Goal: Transaction & Acquisition: Download file/media

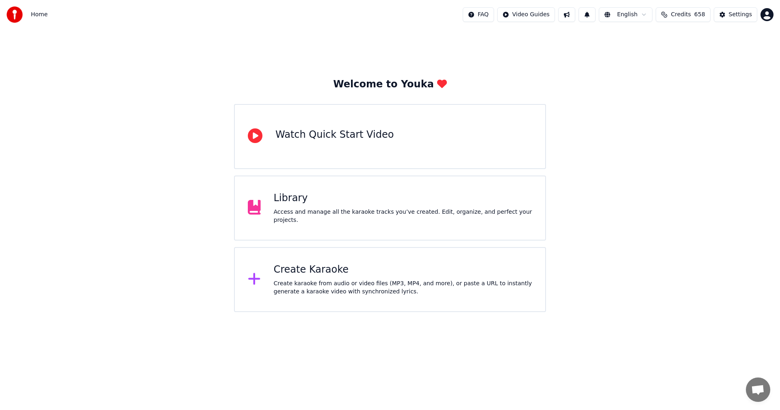
click at [302, 200] on div "Library" at bounding box center [403, 198] width 259 height 13
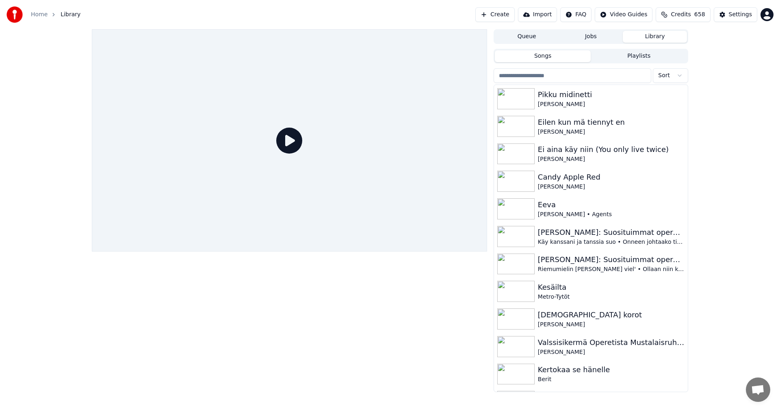
click at [525, 77] on input "search" at bounding box center [572, 75] width 158 height 15
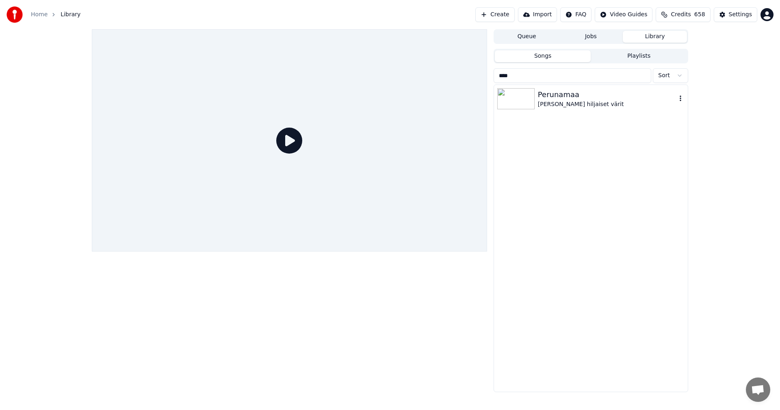
type input "****"
click at [515, 101] on img at bounding box center [515, 98] width 37 height 21
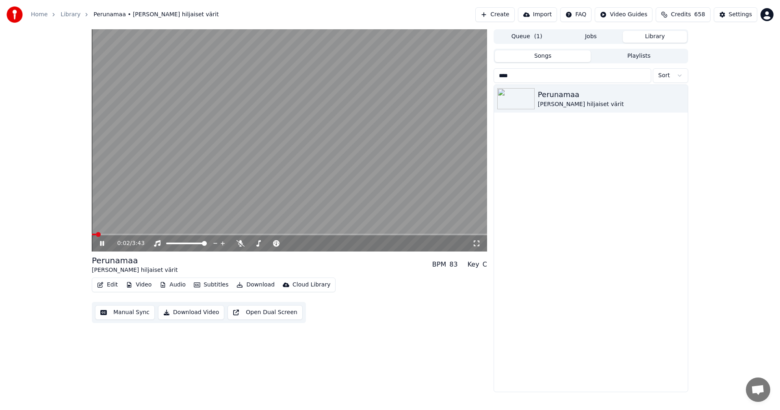
click at [167, 285] on button "Audio" at bounding box center [172, 284] width 32 height 11
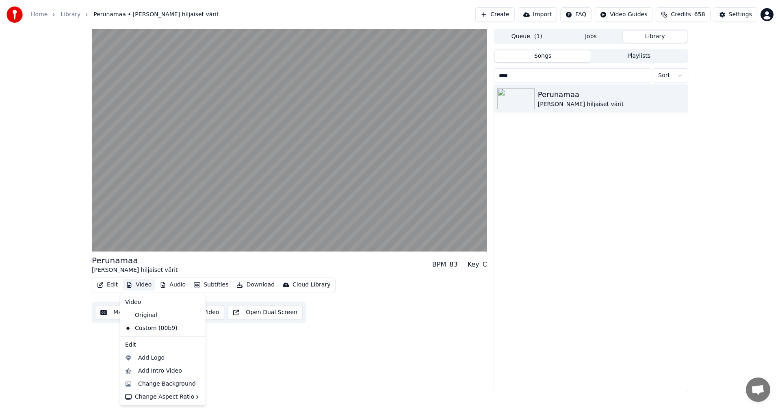
click at [17, 239] on div "Perunamaa [PERSON_NAME] hiljaiset värit BPM 83 Key C Edit Video Audio Subtitles…" at bounding box center [390, 210] width 780 height 363
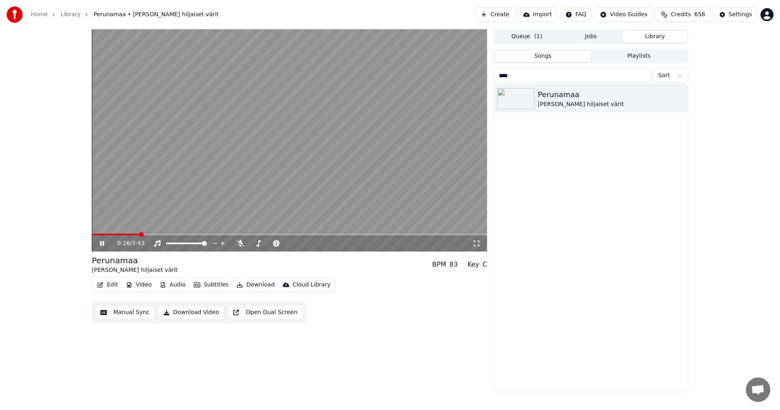
click at [102, 240] on div "0:26 / 3:43" at bounding box center [289, 243] width 389 height 8
click at [100, 242] on icon at bounding box center [102, 243] width 4 height 5
click at [143, 284] on button "Video" at bounding box center [139, 284] width 32 height 11
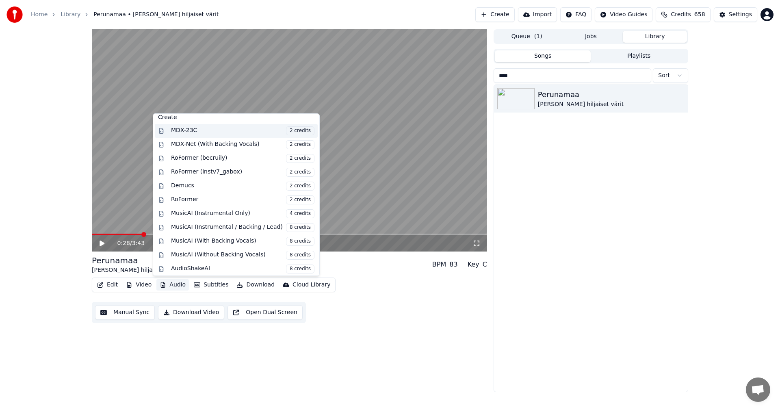
scroll to position [82, 0]
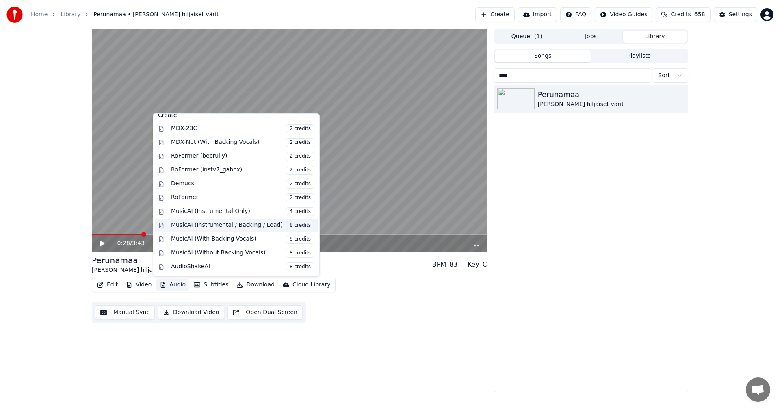
click at [224, 227] on div "MusicAI (Instrumental / Backing / Lead) 8 credits" at bounding box center [242, 225] width 143 height 9
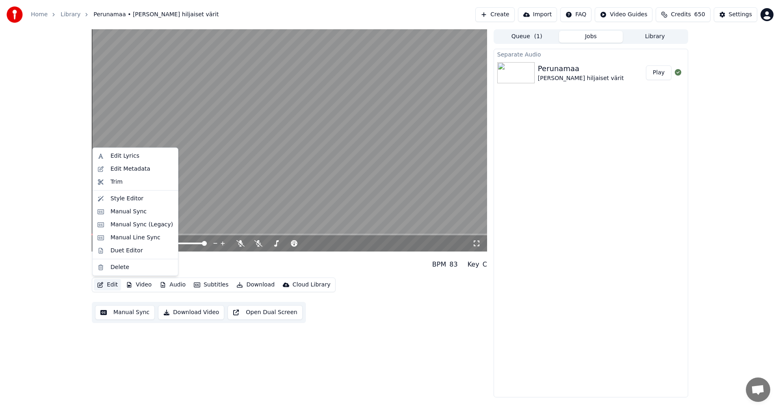
click at [114, 280] on button "Edit" at bounding box center [107, 284] width 27 height 11
click at [129, 157] on div "Edit Lyrics" at bounding box center [124, 156] width 29 height 8
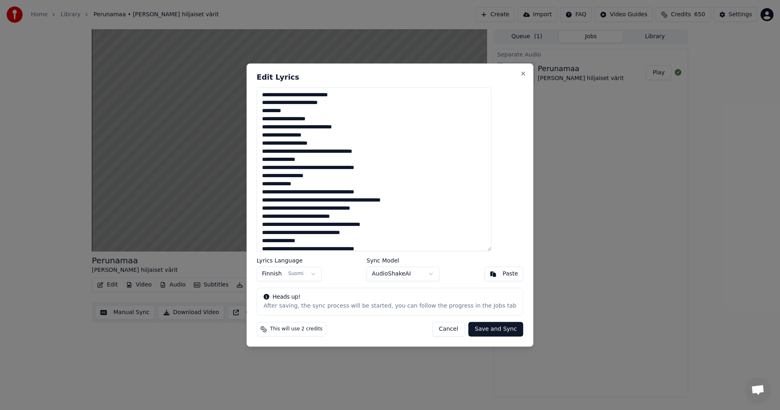
click at [449, 329] on button "Cancel" at bounding box center [448, 329] width 33 height 15
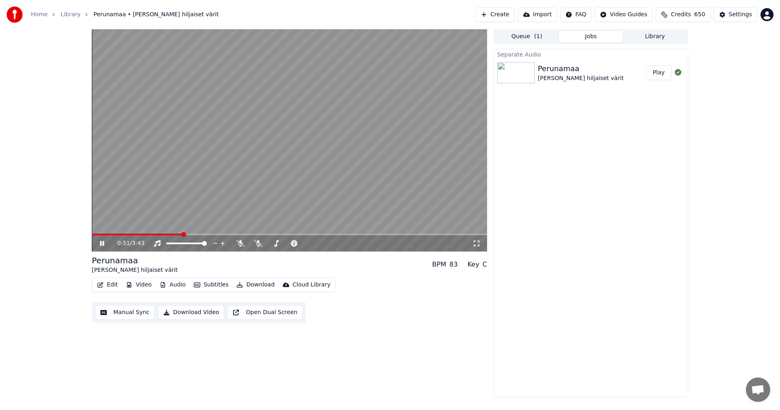
click at [257, 235] on span at bounding box center [289, 235] width 395 height 2
click at [234, 233] on video at bounding box center [289, 140] width 395 height 222
click at [227, 235] on span at bounding box center [177, 235] width 170 height 2
click at [106, 245] on icon at bounding box center [107, 243] width 19 height 6
click at [223, 233] on video at bounding box center [289, 140] width 395 height 222
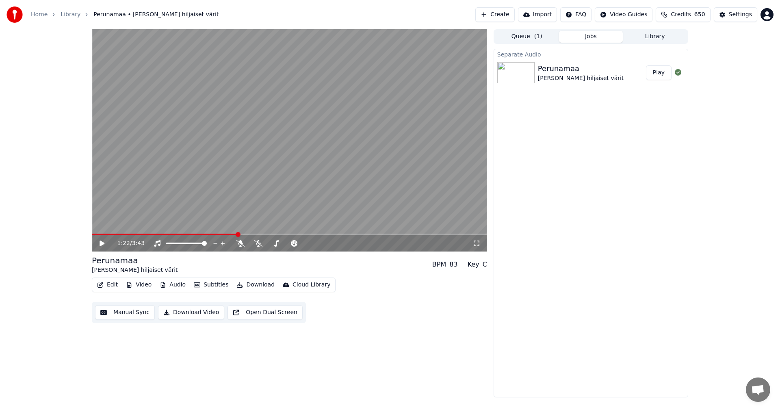
click at [224, 234] on span at bounding box center [165, 235] width 146 height 2
click at [103, 243] on icon at bounding box center [101, 243] width 5 height 6
click at [102, 242] on icon at bounding box center [107, 243] width 19 height 6
click at [735, 14] on div "Settings" at bounding box center [740, 15] width 23 height 8
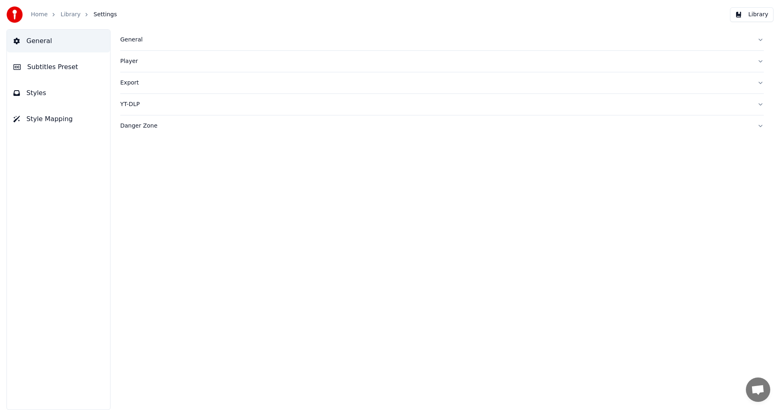
click at [48, 89] on button "Styles" at bounding box center [58, 93] width 103 height 23
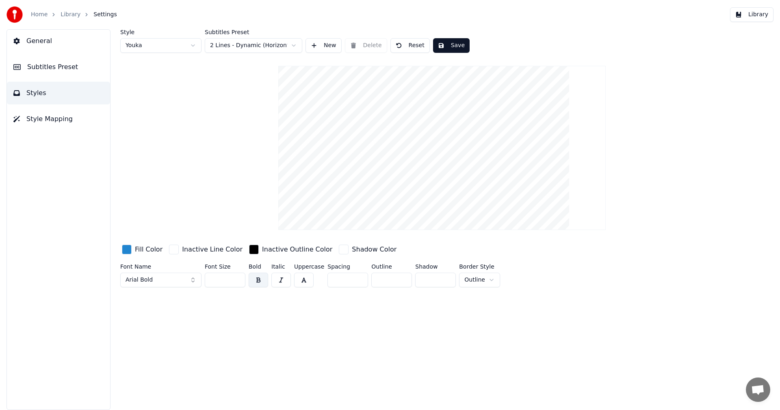
click at [266, 45] on html "Home Library Settings Library General Subtitles Preset Styles Style Mapping Sty…" at bounding box center [390, 205] width 780 height 410
click at [50, 98] on button "Styles" at bounding box center [58, 93] width 103 height 23
click at [236, 281] on input "**" at bounding box center [225, 280] width 41 height 15
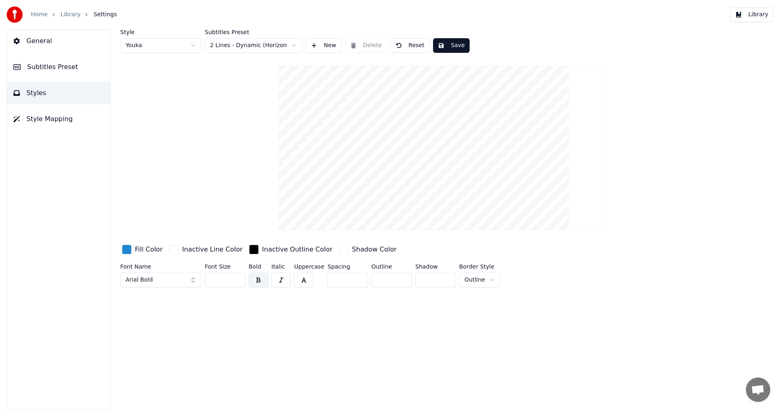
click at [236, 280] on input "**" at bounding box center [225, 280] width 41 height 15
click at [235, 280] on input "**" at bounding box center [225, 280] width 41 height 15
type input "**"
click at [235, 280] on input "**" at bounding box center [225, 280] width 41 height 15
click at [448, 43] on button "Save" at bounding box center [451, 45] width 37 height 15
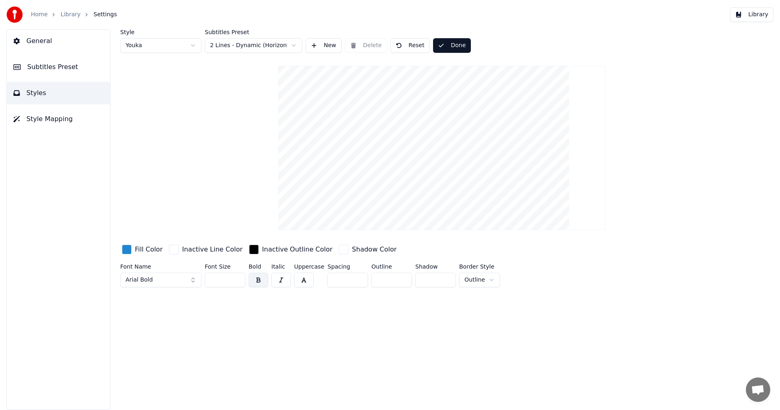
click at [760, 18] on button "Library" at bounding box center [751, 14] width 43 height 15
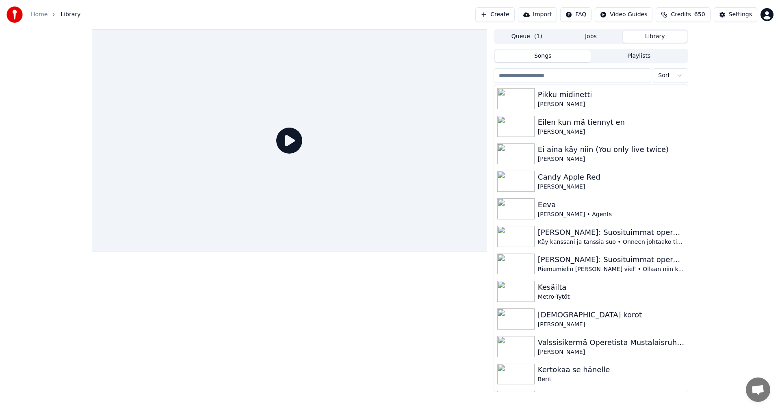
click at [534, 74] on input "search" at bounding box center [572, 75] width 158 height 15
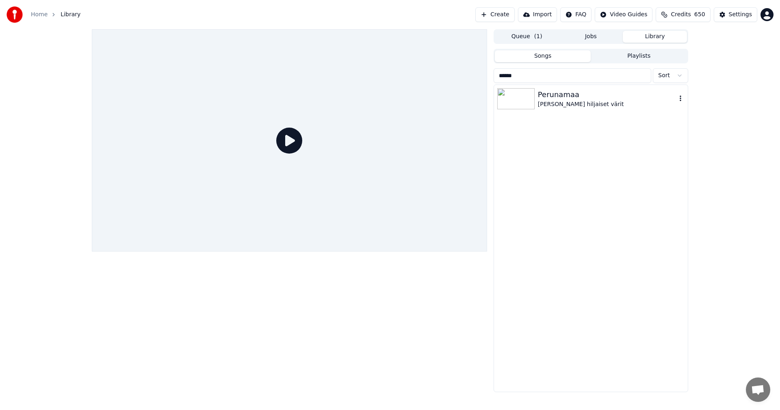
type input "******"
click at [528, 103] on img at bounding box center [515, 98] width 37 height 21
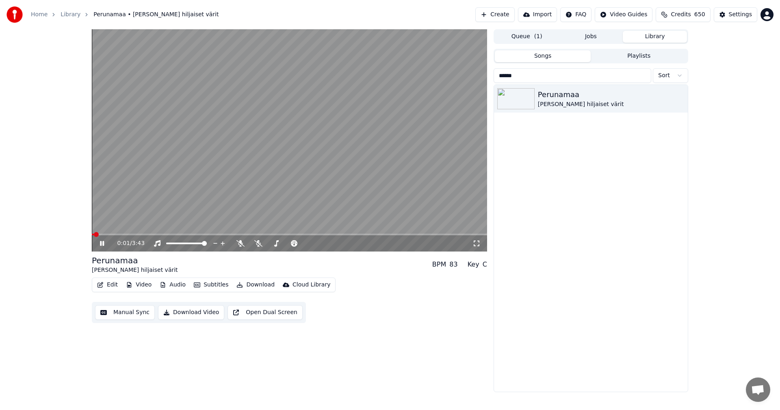
click at [126, 234] on span at bounding box center [289, 235] width 395 height 2
click at [175, 285] on button "Audio" at bounding box center [172, 284] width 32 height 11
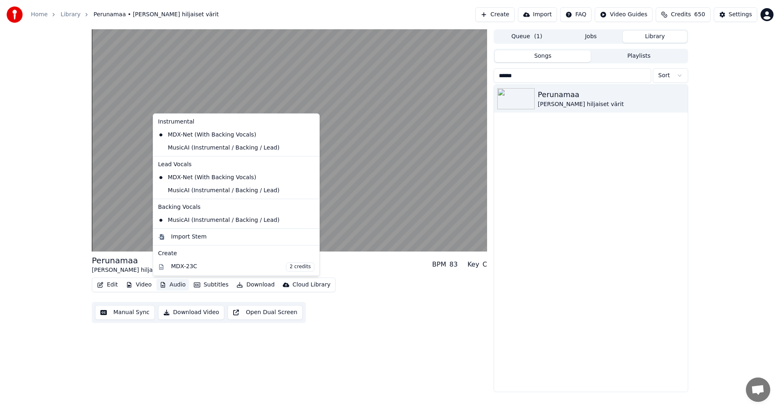
click at [17, 221] on div "Perunamaa [PERSON_NAME] hiljaiset värit BPM 83 Key C Edit Video Audio Subtitles…" at bounding box center [390, 210] width 780 height 363
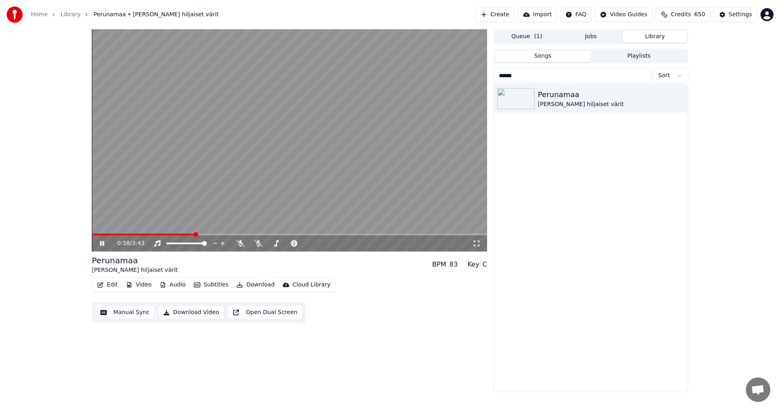
click at [101, 242] on icon at bounding box center [102, 243] width 4 height 5
click at [176, 282] on button "Audio" at bounding box center [172, 284] width 32 height 11
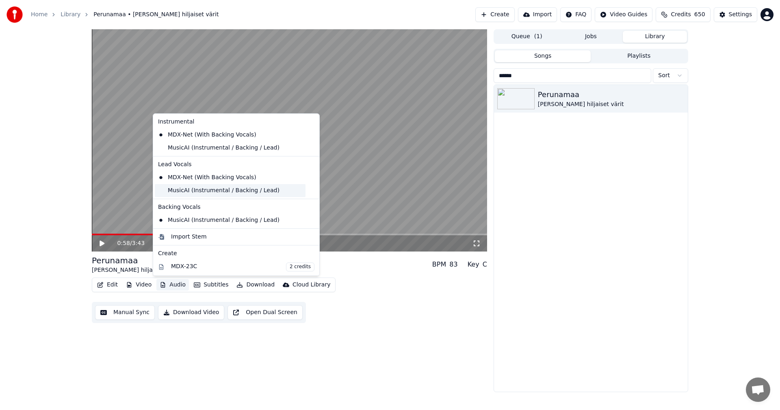
click at [190, 193] on div "MusicAI (Instrumental / Backing / Lead)" at bounding box center [230, 190] width 151 height 13
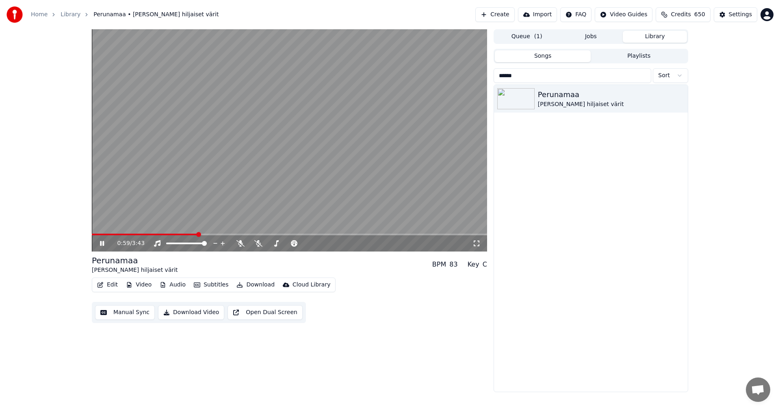
click at [169, 285] on button "Audio" at bounding box center [172, 284] width 32 height 11
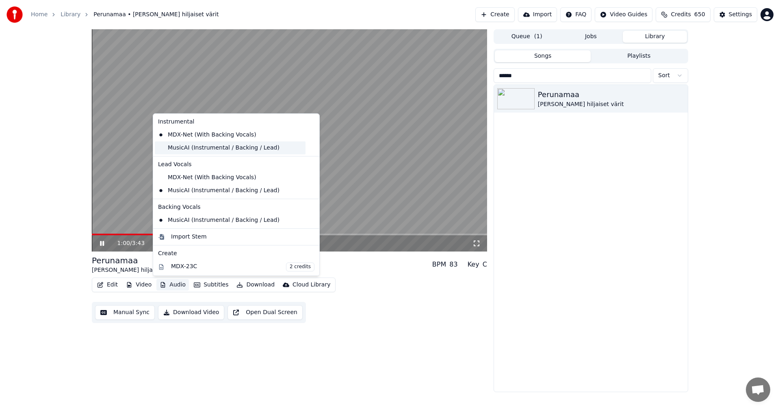
click at [214, 152] on div "MusicAI (Instrumental / Backing / Lead)" at bounding box center [230, 147] width 151 height 13
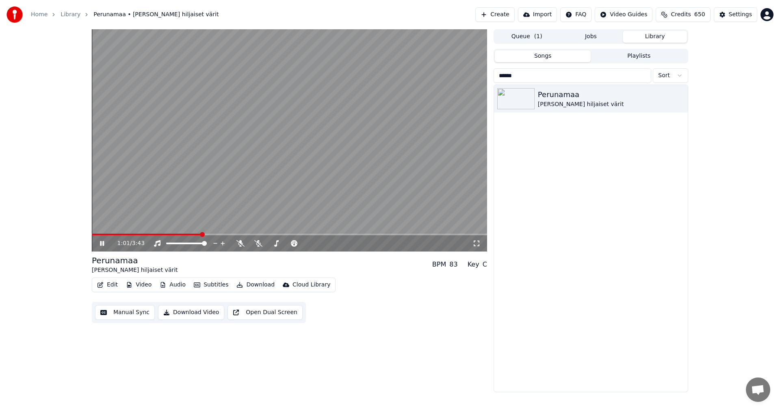
click at [180, 283] on button "Audio" at bounding box center [172, 284] width 32 height 11
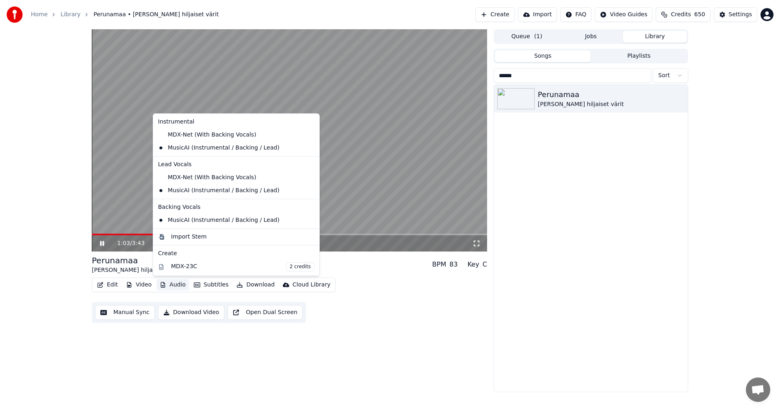
click at [46, 251] on div "1:03 / 3:43 Perunamaa [PERSON_NAME] hiljaiset värit BPM 83 Key C Edit Video Aud…" at bounding box center [390, 210] width 780 height 363
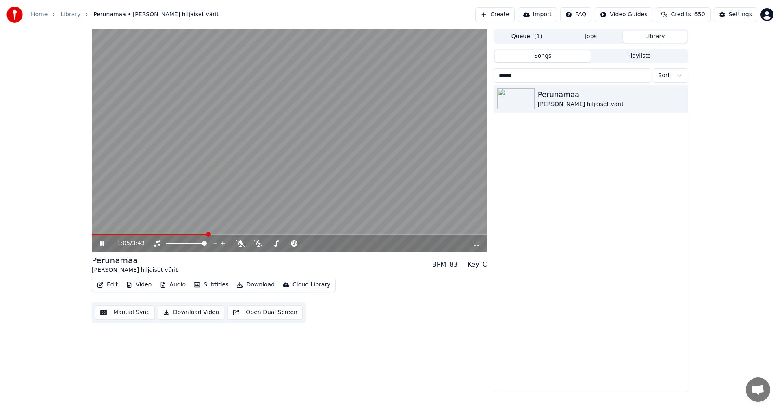
click at [147, 234] on div "1:05 / 3:43" at bounding box center [289, 140] width 395 height 222
click at [147, 234] on span at bounding box center [150, 235] width 116 height 2
click at [101, 245] on icon at bounding box center [101, 243] width 5 height 6
click at [185, 234] on span at bounding box center [289, 235] width 395 height 2
click at [209, 234] on span at bounding box center [289, 235] width 395 height 2
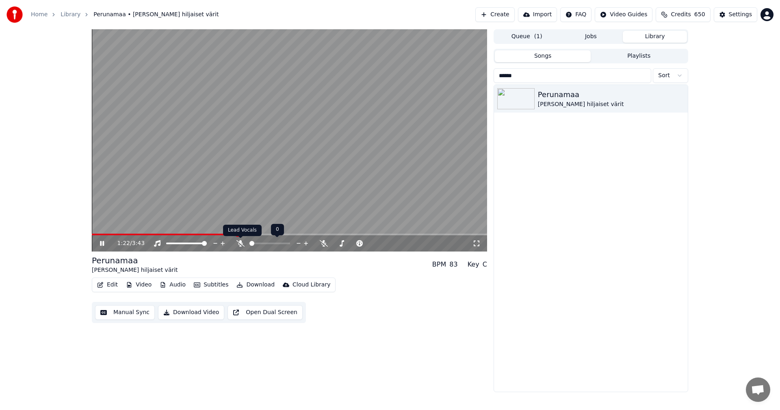
click at [238, 242] on icon at bounding box center [240, 243] width 8 height 6
click at [228, 235] on span at bounding box center [165, 235] width 147 height 2
click at [224, 235] on span at bounding box center [161, 235] width 138 height 2
click at [101, 243] on icon at bounding box center [102, 243] width 4 height 5
click at [241, 243] on icon at bounding box center [240, 243] width 4 height 6
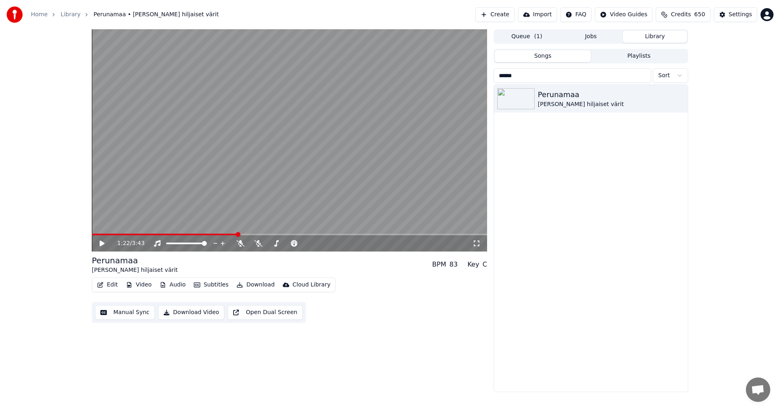
click at [105, 244] on icon at bounding box center [107, 243] width 19 height 6
click at [104, 244] on icon at bounding box center [102, 243] width 4 height 5
click at [755, 13] on button "Settings" at bounding box center [735, 14] width 43 height 15
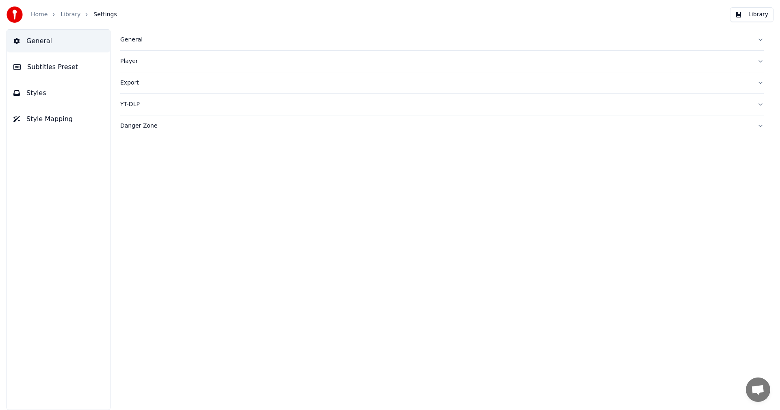
click at [56, 68] on span "Subtitles Preset" at bounding box center [52, 67] width 51 height 10
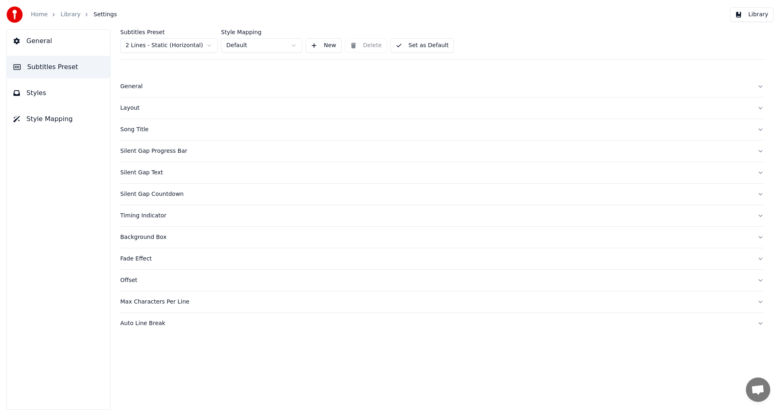
click at [182, 44] on html "Home Library Settings Library General Subtitles Preset Styles Style Mapping Sub…" at bounding box center [390, 205] width 780 height 410
click at [36, 91] on span "Styles" at bounding box center [36, 93] width 20 height 10
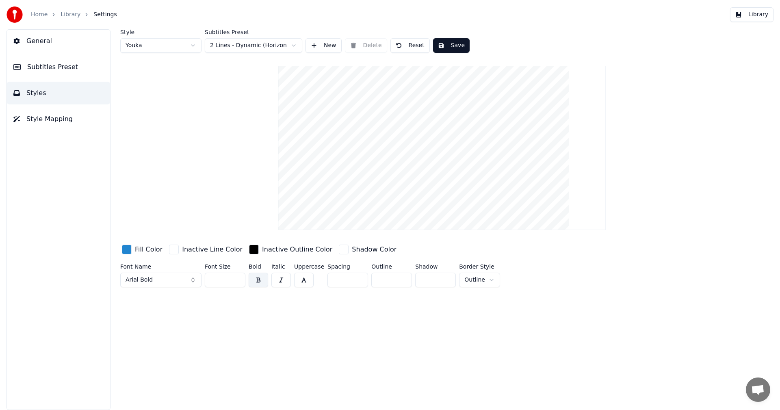
click at [757, 17] on button "Library" at bounding box center [751, 14] width 43 height 15
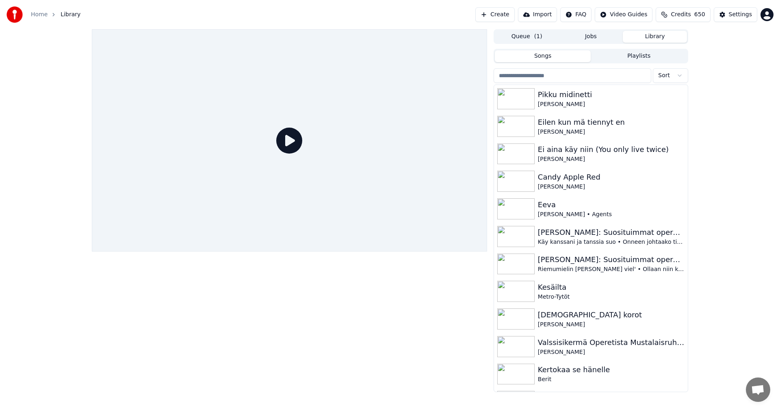
click at [522, 76] on input "search" at bounding box center [572, 75] width 158 height 15
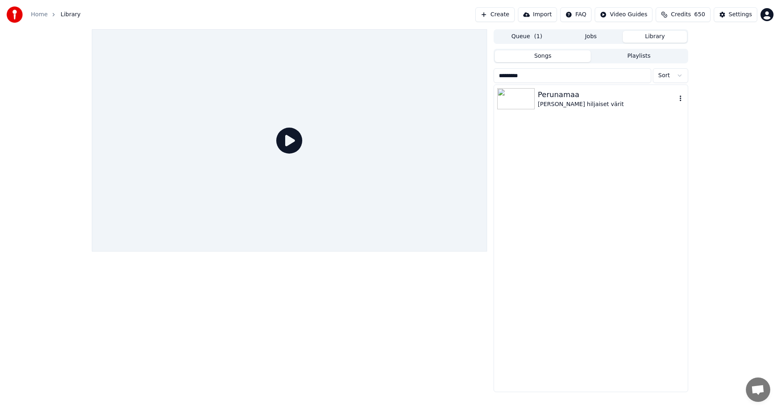
type input "*********"
click at [524, 97] on img at bounding box center [515, 98] width 37 height 21
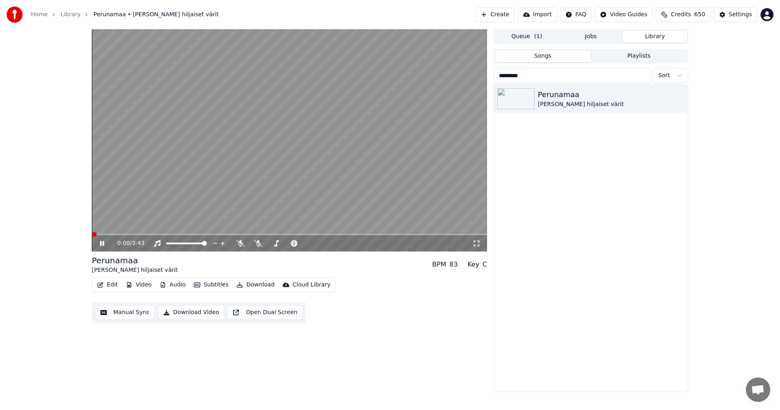
click at [173, 283] on button "Audio" at bounding box center [172, 284] width 32 height 11
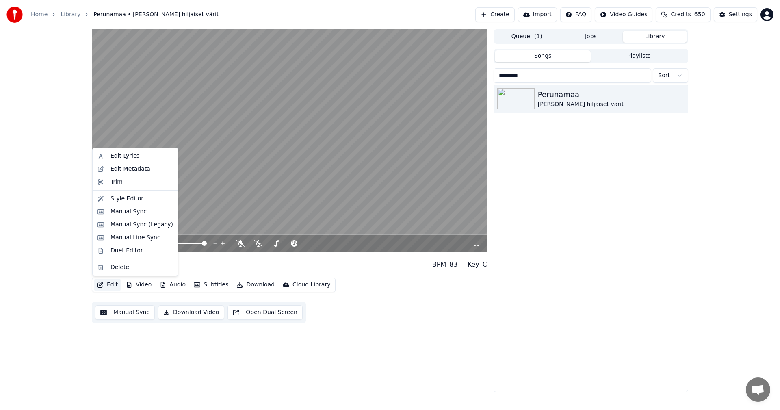
click at [0, 268] on div "0:01 / 3:43 Perunamaa [PERSON_NAME] hiljaiset värit BPM 83 Key C Edit Video Aud…" at bounding box center [390, 210] width 780 height 363
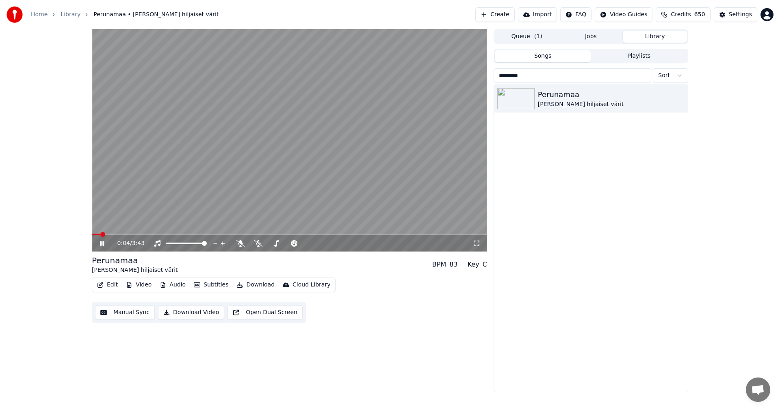
click at [137, 234] on span at bounding box center [289, 235] width 395 height 2
click at [101, 244] on icon at bounding box center [102, 243] width 4 height 5
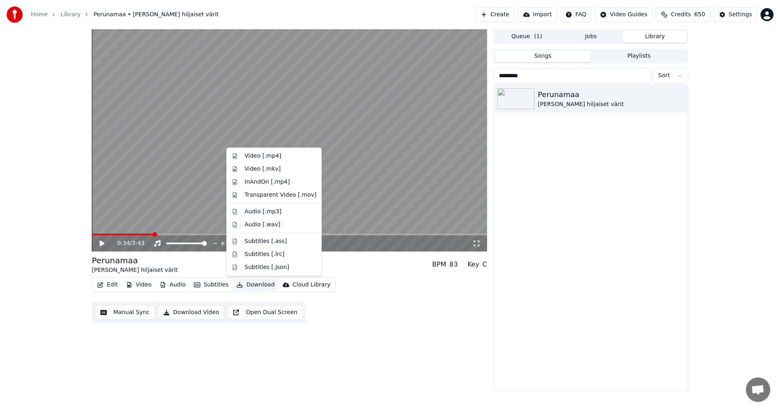
click at [250, 281] on button "Download" at bounding box center [255, 284] width 45 height 11
click at [263, 154] on div "Video [.mp4]" at bounding box center [262, 156] width 37 height 8
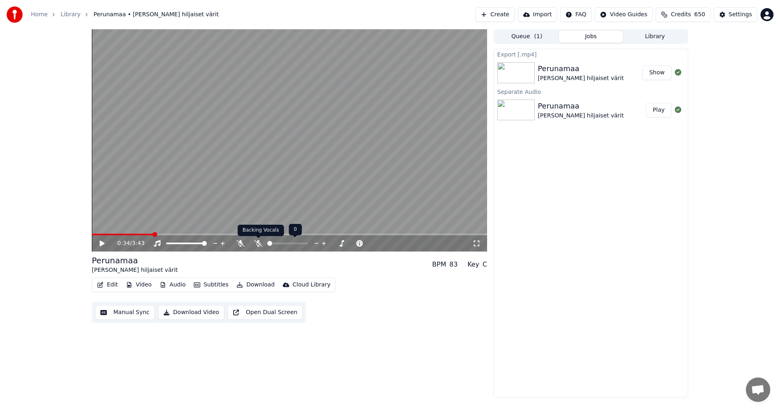
click at [258, 245] on icon at bounding box center [258, 243] width 8 height 6
click at [102, 243] on icon at bounding box center [101, 243] width 5 height 6
click at [103, 242] on icon at bounding box center [102, 243] width 4 height 5
click at [254, 283] on button "Download" at bounding box center [255, 284] width 45 height 11
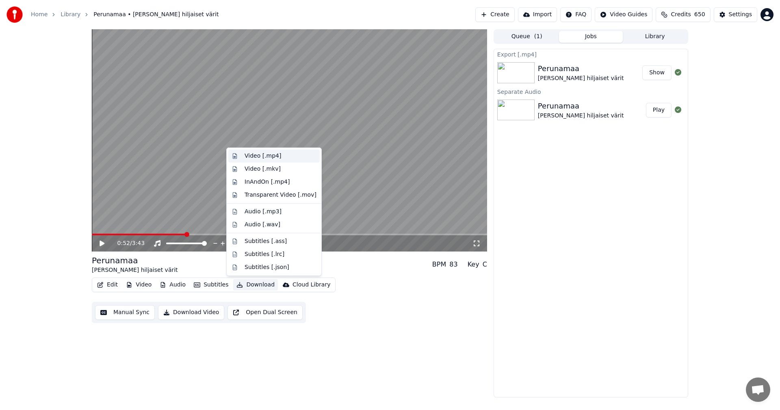
drag, startPoint x: 265, startPoint y: 155, endPoint x: 270, endPoint y: 156, distance: 5.4
click at [265, 155] on div "Video [.mp4]" at bounding box center [262, 156] width 37 height 8
